Goal: Task Accomplishment & Management: Use online tool/utility

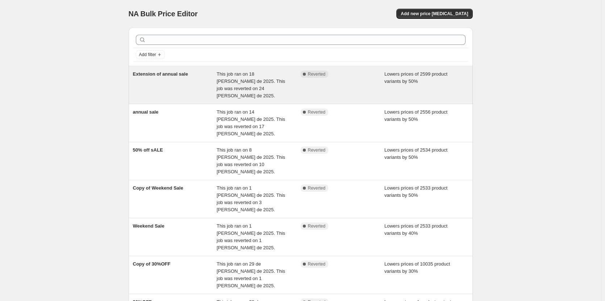
click at [173, 79] on div "Extension of annual sale" at bounding box center [175, 85] width 84 height 29
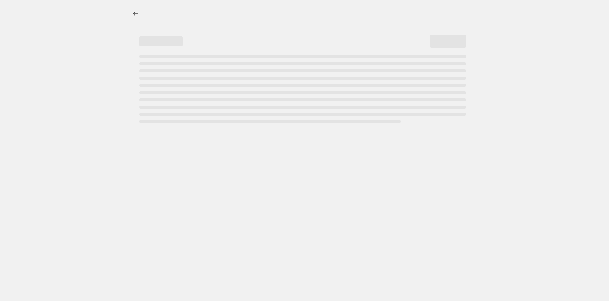
select select "percentage"
select select "tag"
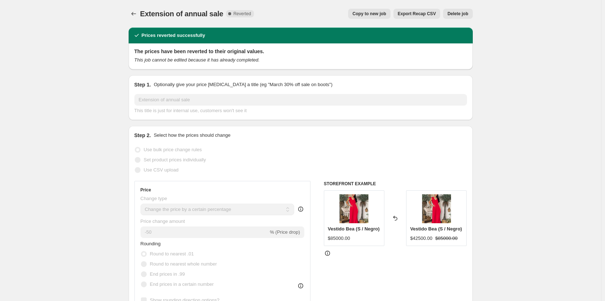
click at [359, 15] on span "Copy to new job" at bounding box center [370, 14] width 34 height 6
select select "percentage"
select select "tag"
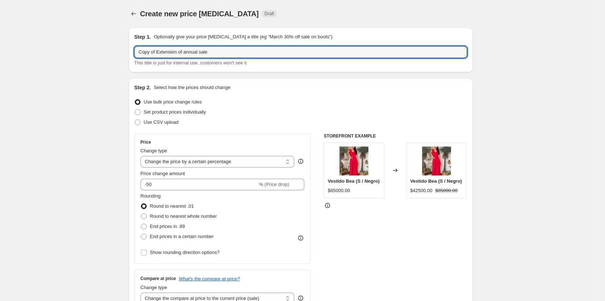
drag, startPoint x: 240, startPoint y: 52, endPoint x: 37, endPoint y: 52, distance: 203.3
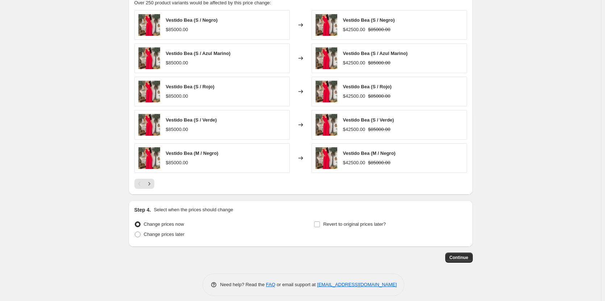
scroll to position [504, 0]
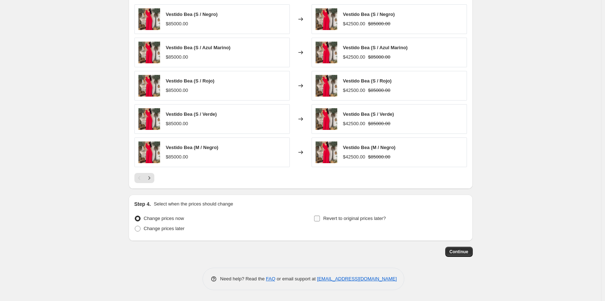
type input "50% 500 K"
click at [317, 220] on input "Revert to original prices later?" at bounding box center [317, 219] width 6 height 6
checkbox input "true"
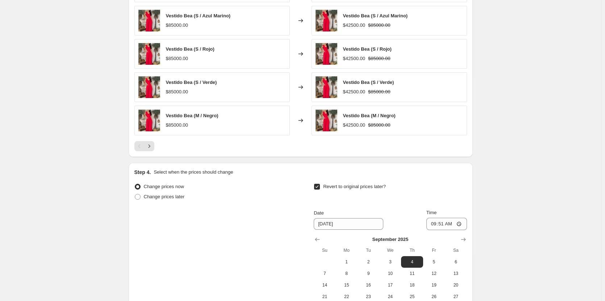
scroll to position [577, 0]
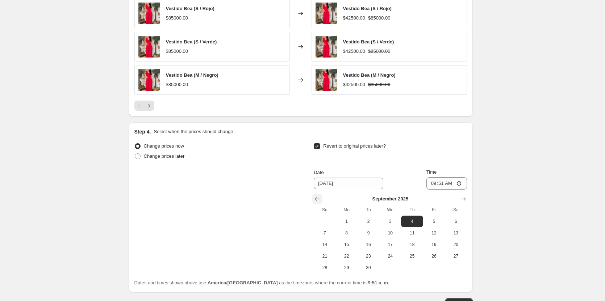
click at [315, 200] on button "Show previous month, August 2025" at bounding box center [317, 199] width 10 height 10
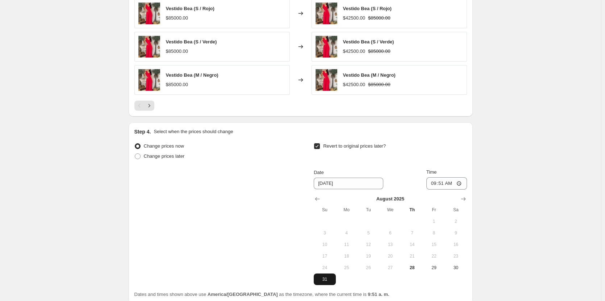
click at [324, 281] on span "31" at bounding box center [325, 280] width 16 height 6
type input "[DATE]"
click at [444, 186] on input "09:51" at bounding box center [446, 184] width 41 height 12
click at [442, 181] on input "19:30" at bounding box center [446, 184] width 41 height 12
type input "20:00"
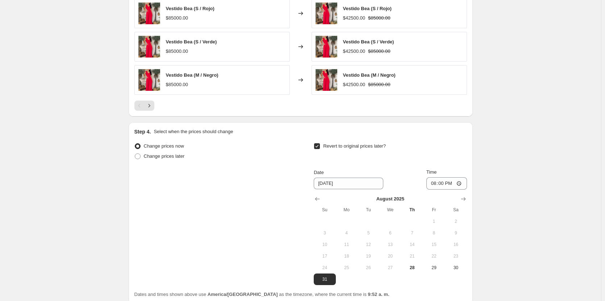
click at [444, 165] on div "Revert to original prices later? Date [DATE] Time 20:00 [DATE] Su Mo Tu We Th F…" at bounding box center [390, 213] width 153 height 144
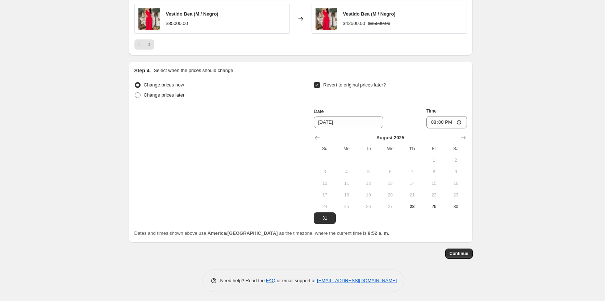
scroll to position [640, 0]
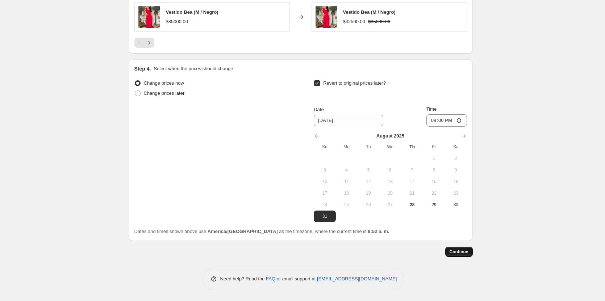
click at [457, 252] on span "Continue" at bounding box center [459, 252] width 19 height 6
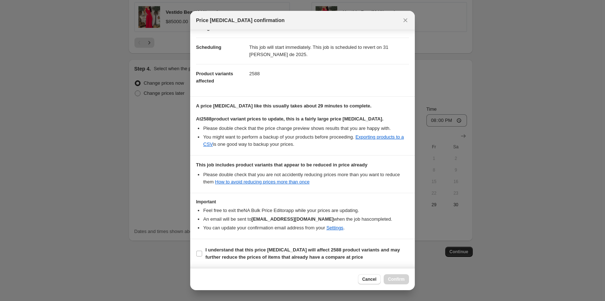
scroll to position [58, 0]
click at [199, 255] on input "I understand that this price [MEDICAL_DATA] will affect 2588 product variants a…" at bounding box center [199, 254] width 6 height 6
checkbox input "true"
click at [397, 281] on span "Confirm" at bounding box center [396, 280] width 17 height 6
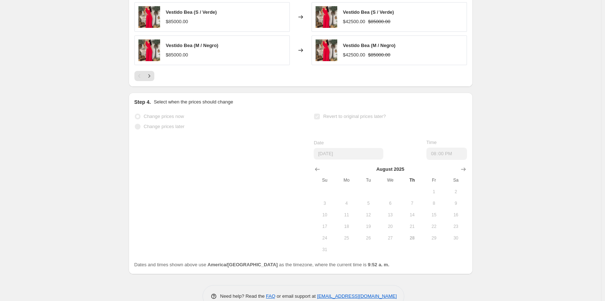
scroll to position [659, 0]
